Goal: Information Seeking & Learning: Find contact information

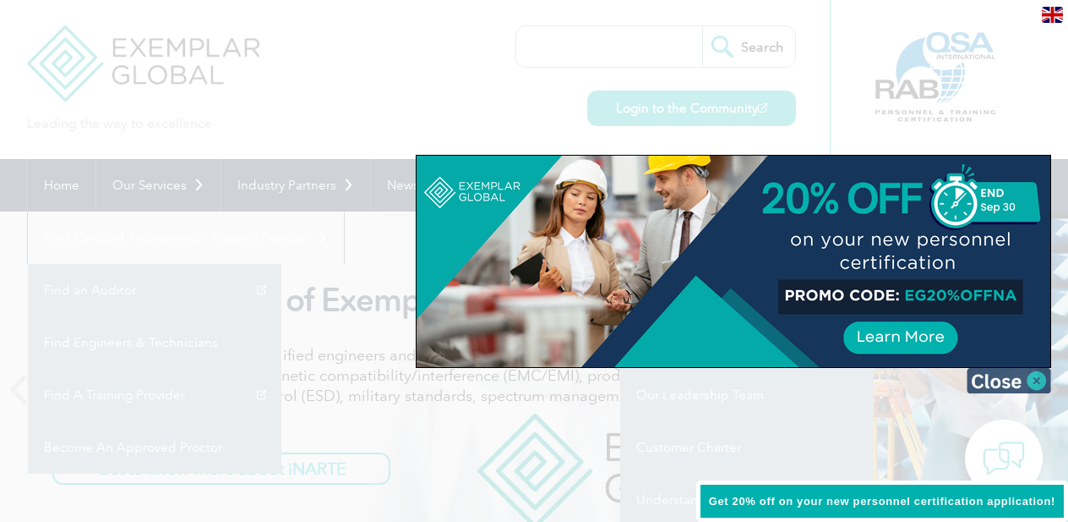
click at [1027, 379] on img at bounding box center [1009, 380] width 85 height 25
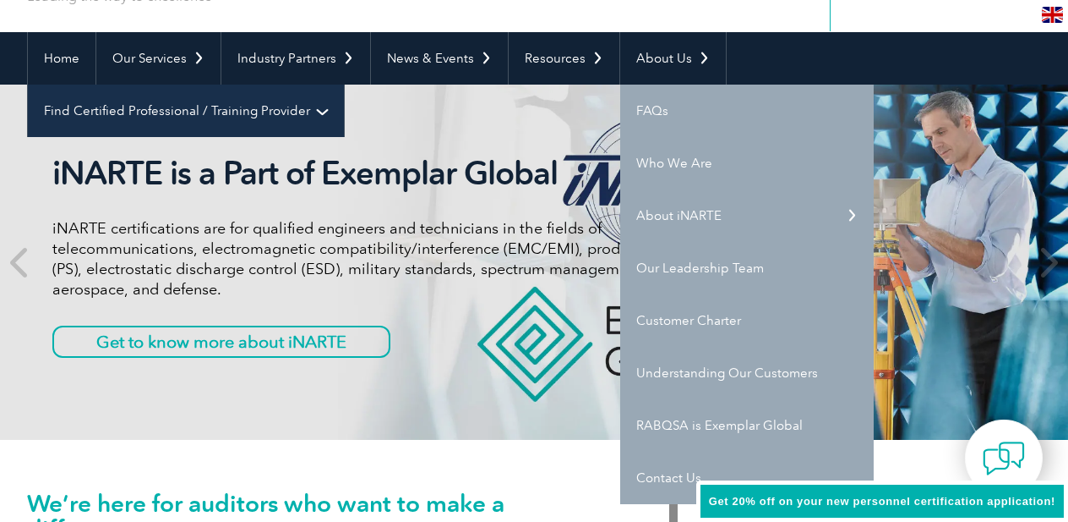
scroll to position [128, 0]
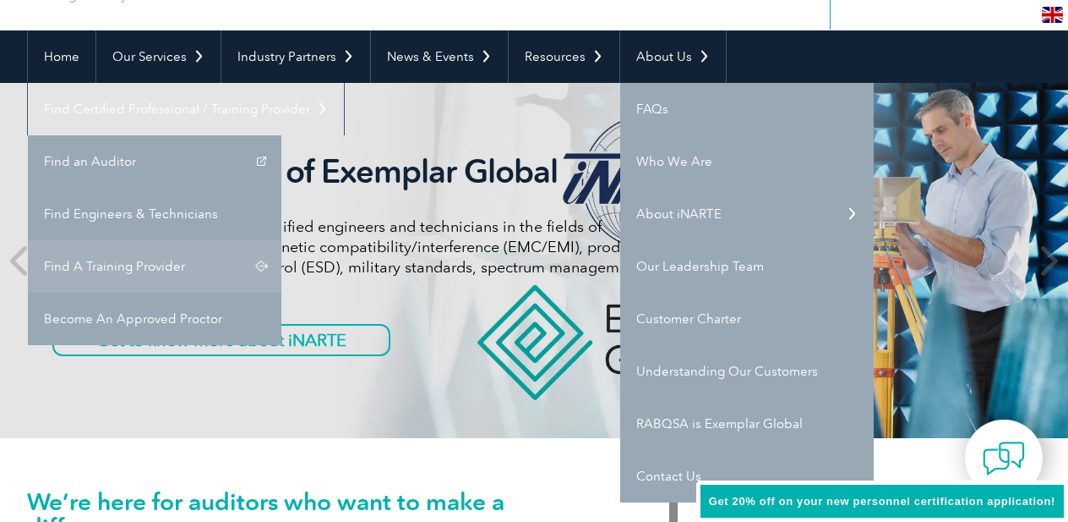
click at [281, 240] on link "Find A Training Provider" at bounding box center [155, 266] width 254 height 52
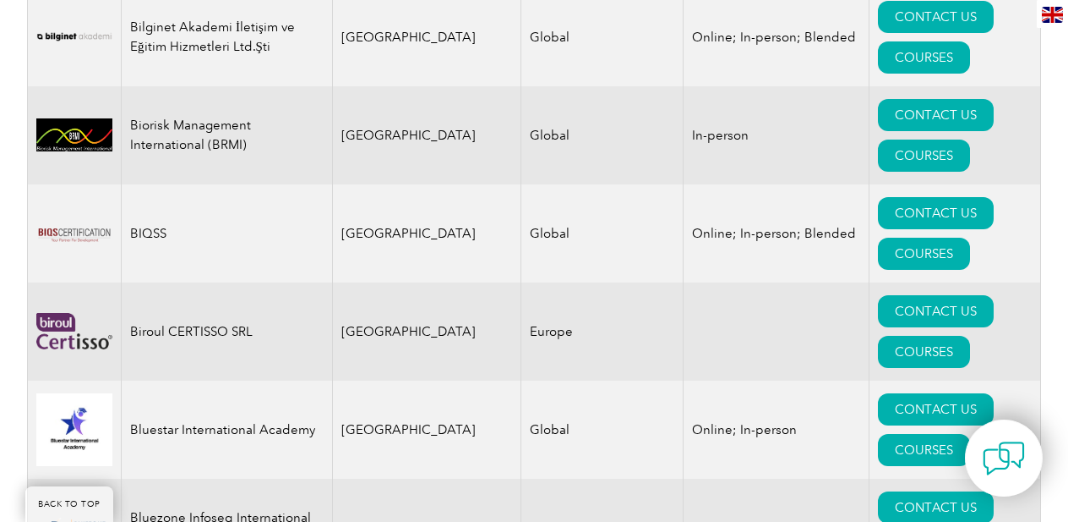
scroll to position [3565, 0]
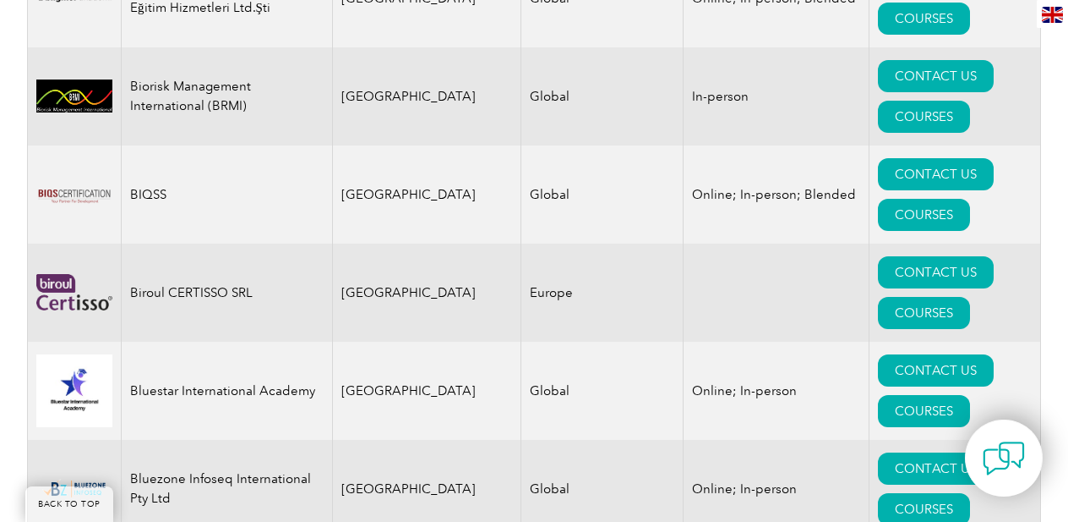
scroll to position [3647, 0]
